Goal: Information Seeking & Learning: Learn about a topic

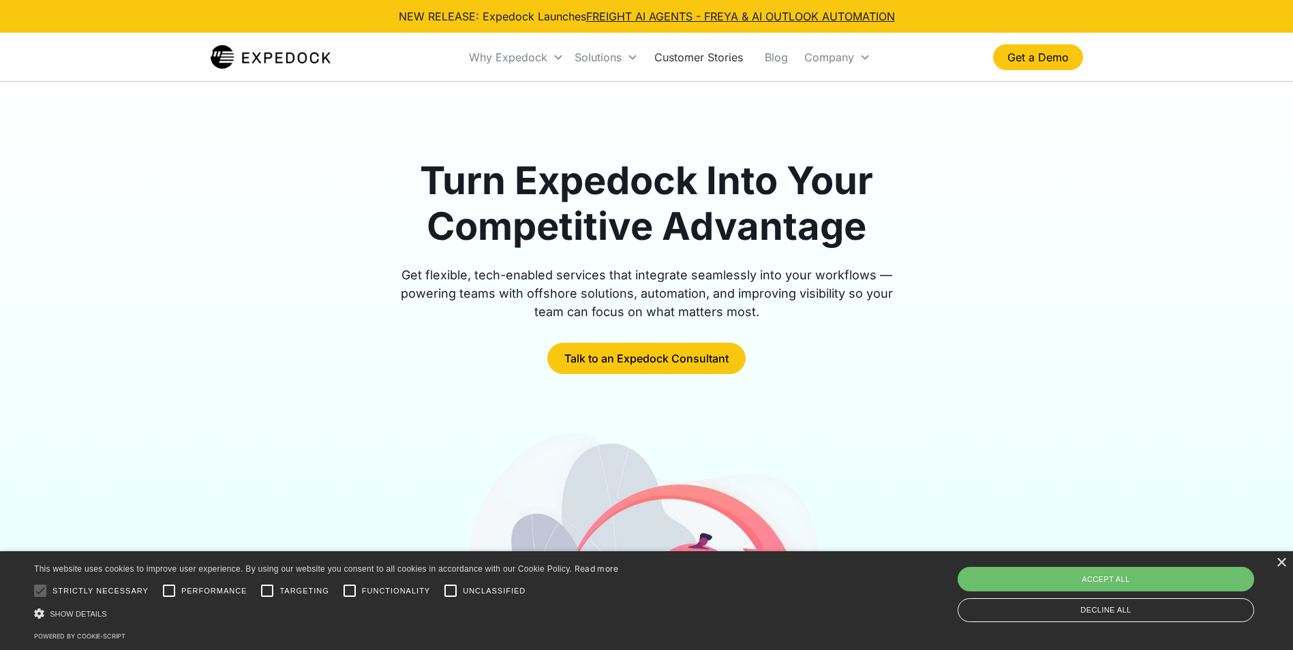
click at [661, 53] on link "Customer Stories" at bounding box center [699, 57] width 110 height 46
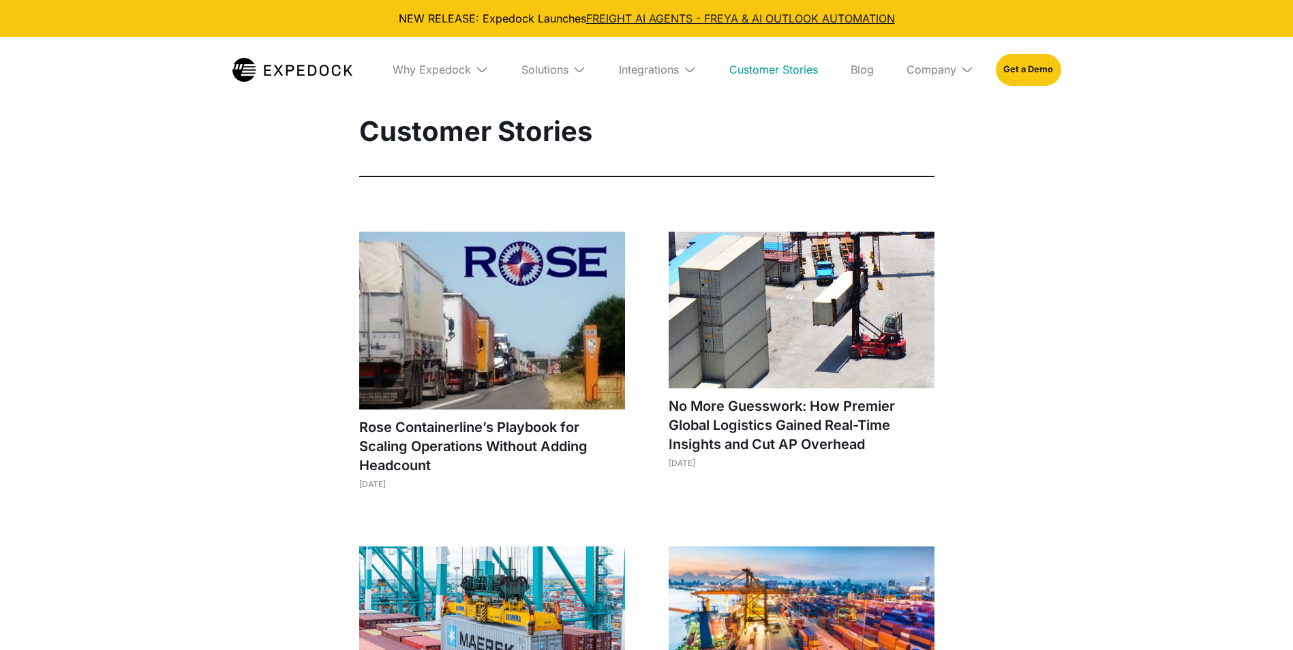
select select
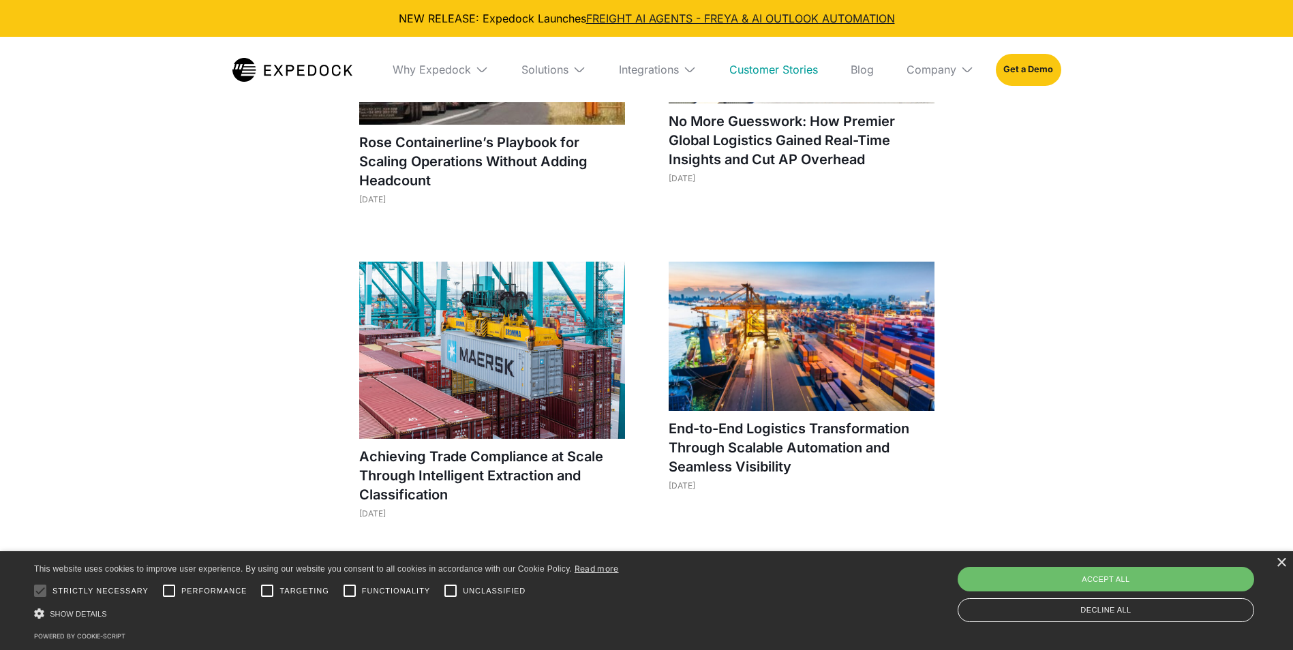
scroll to position [409, 0]
